Goal: Find specific page/section: Find specific page/section

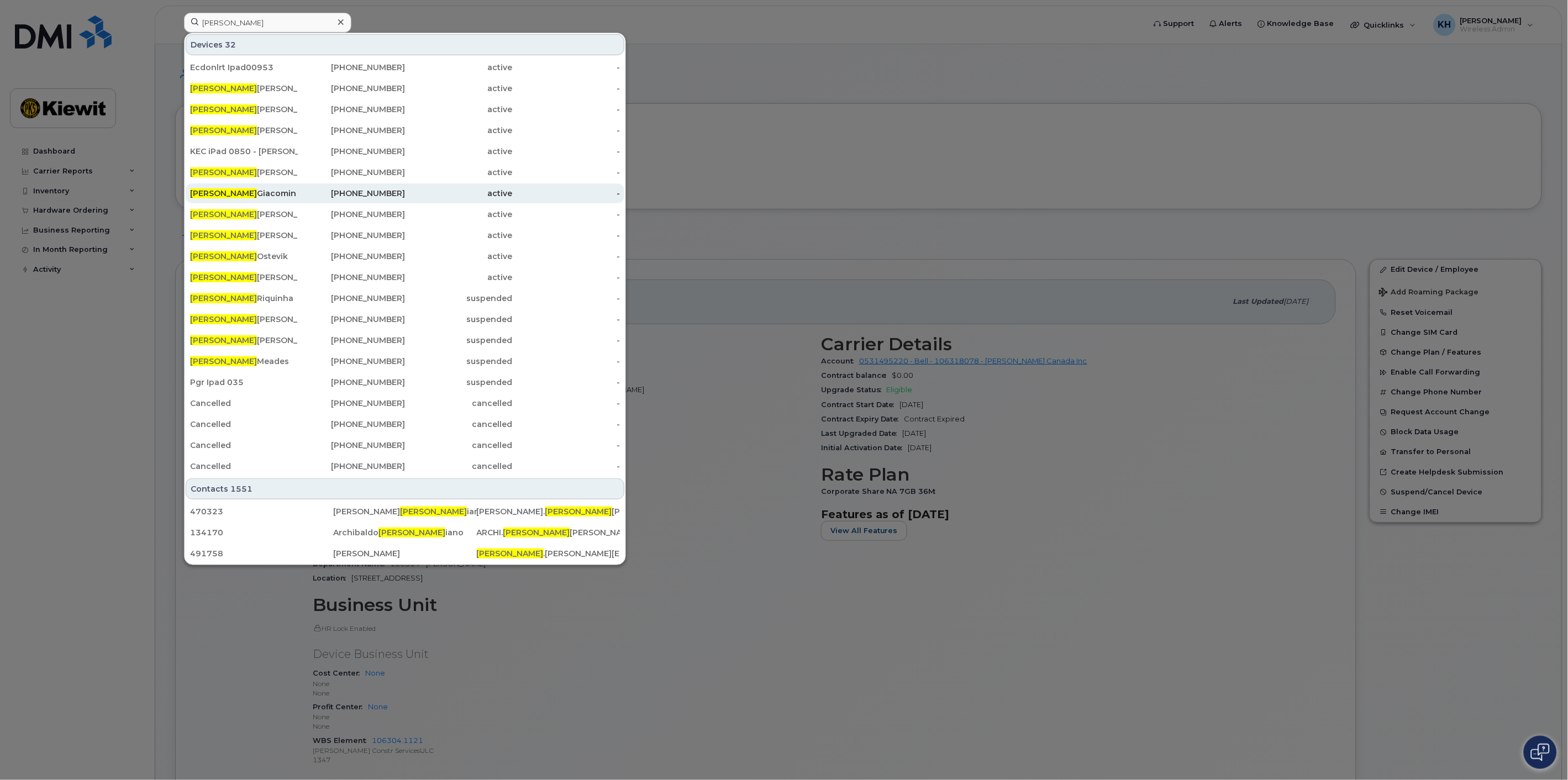
type input "justin"
click at [253, 193] on div "Justin Giacomin" at bounding box center [244, 193] width 108 height 11
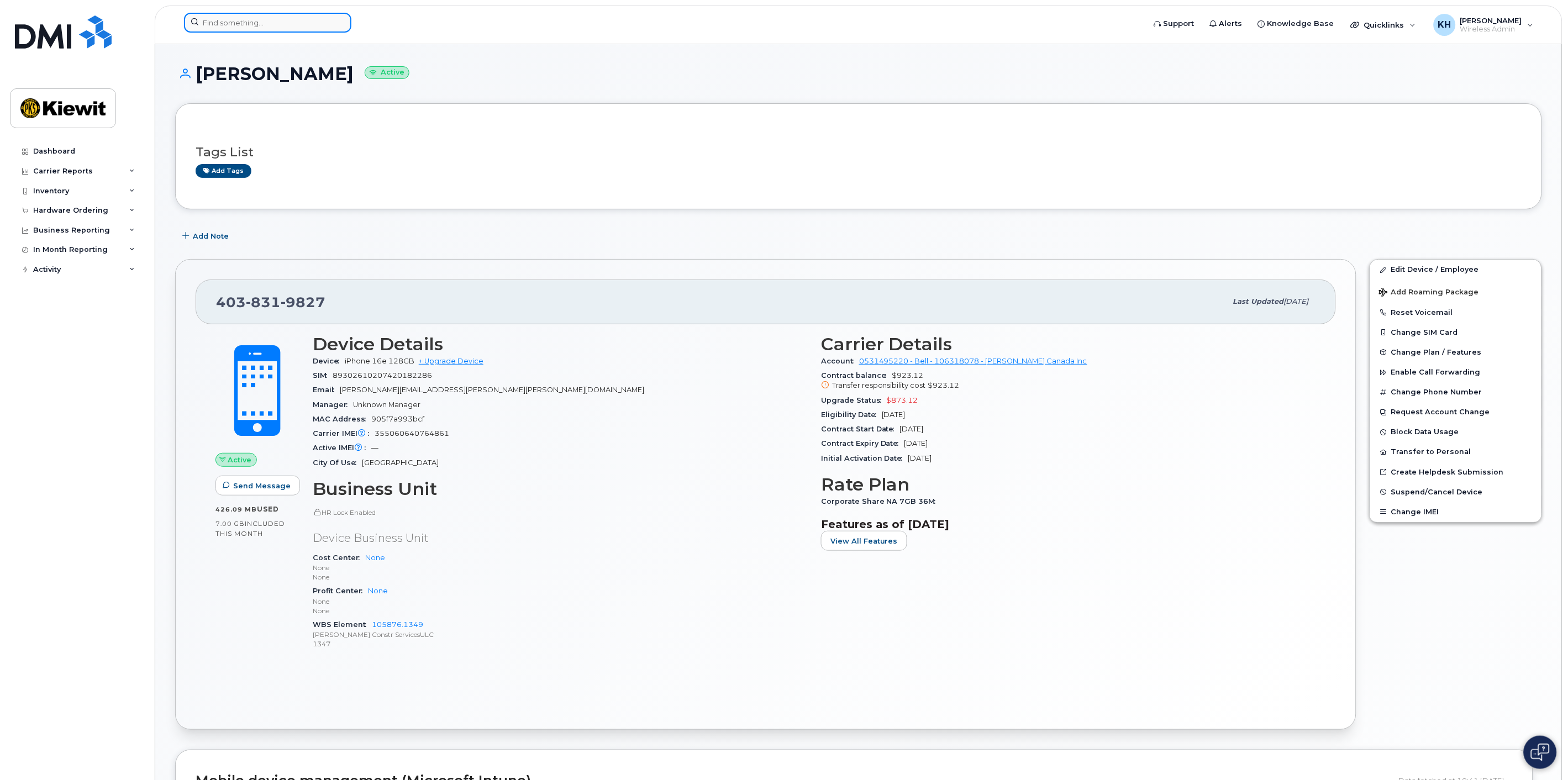
click at [227, 21] on input at bounding box center [268, 22] width 168 height 20
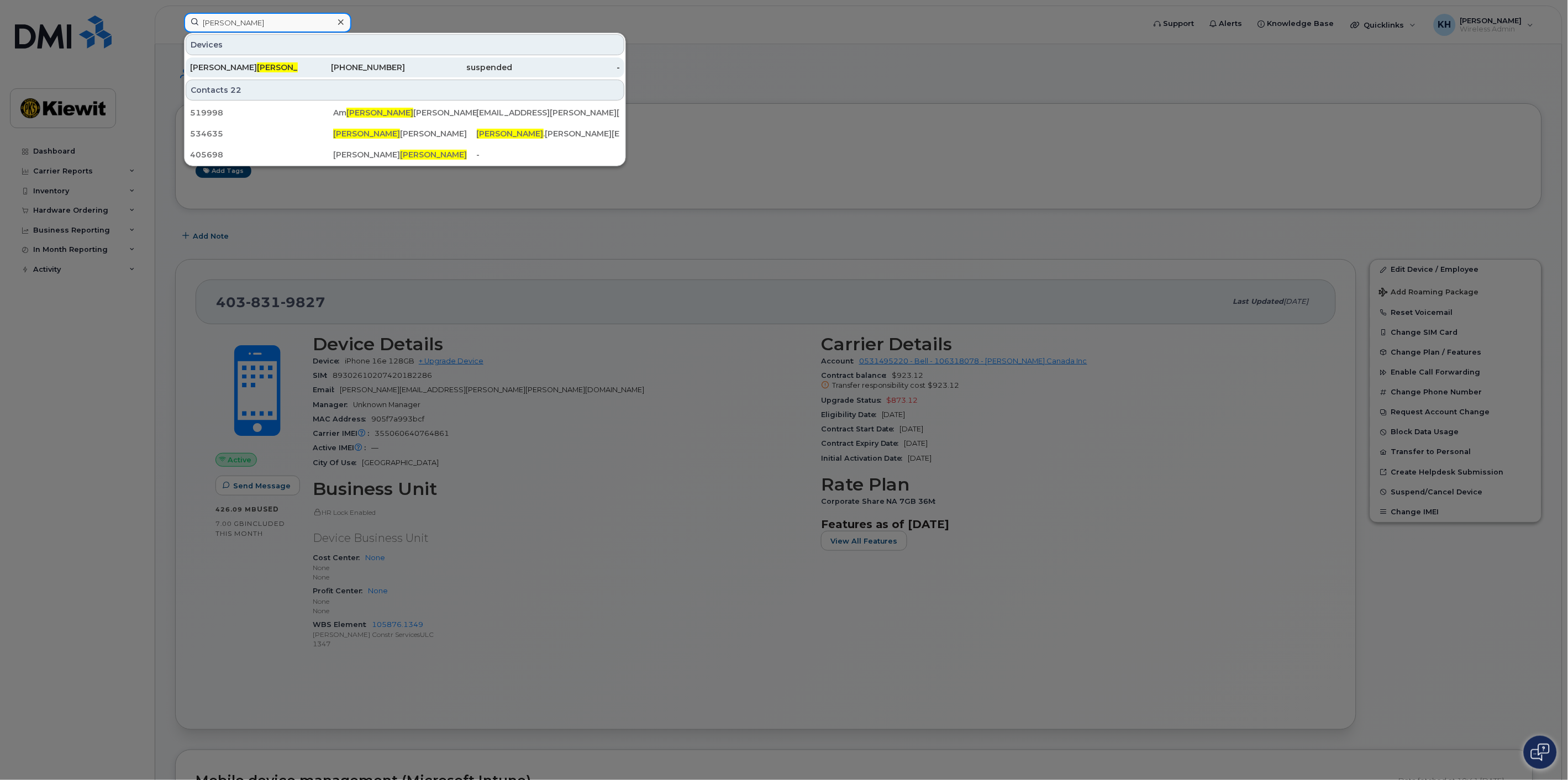
type input "[PERSON_NAME]"
click at [257, 65] on span "[PERSON_NAME]" at bounding box center [290, 68] width 67 height 10
